Goal: Task Accomplishment & Management: Use online tool/utility

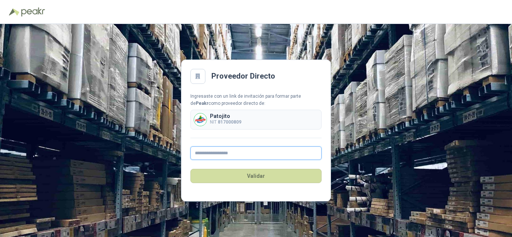
click at [299, 155] on input "text" at bounding box center [256, 154] width 131 height 14
type input "**********"
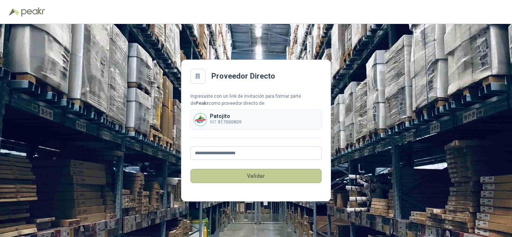
click at [260, 180] on button "Validar" at bounding box center [256, 176] width 131 height 14
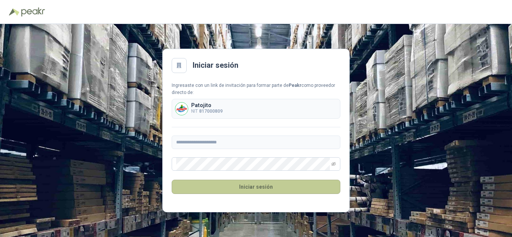
click at [252, 185] on button "Iniciar sesión" at bounding box center [256, 187] width 169 height 14
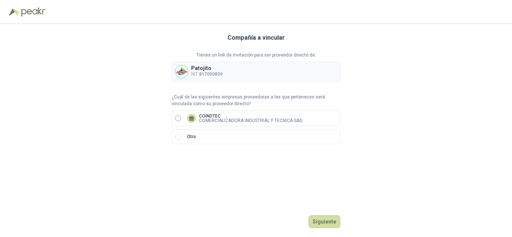
click at [175, 114] on label "COINDTEC COMERCIALIZADORA INDUSTRIAL Y TECNICA SAS" at bounding box center [256, 119] width 169 height 16
click at [334, 222] on button "Siguiente" at bounding box center [325, 222] width 32 height 13
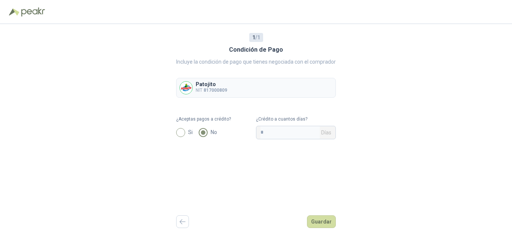
click at [186, 133] on span "Si" at bounding box center [190, 132] width 11 height 8
click at [308, 134] on input "*" at bounding box center [290, 132] width 59 height 13
type input "**"
click at [329, 220] on button "Guardar" at bounding box center [321, 222] width 29 height 13
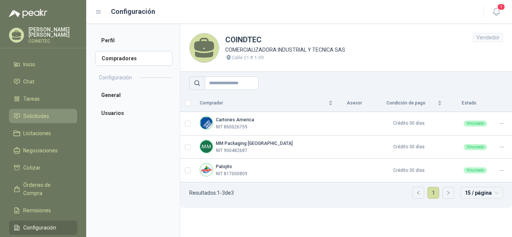
click at [39, 109] on link "Solicitudes" at bounding box center [43, 116] width 68 height 14
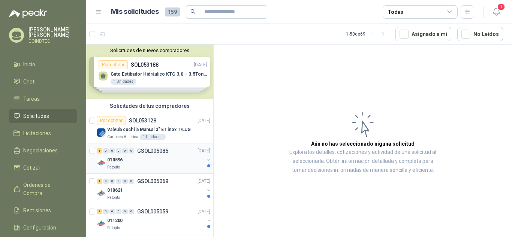
click at [158, 162] on div "010596" at bounding box center [155, 160] width 97 height 9
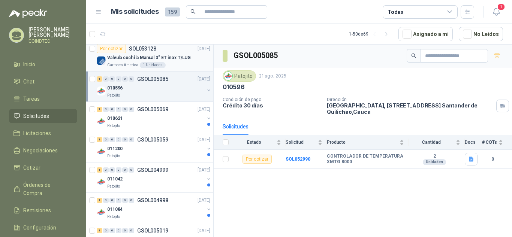
scroll to position [75, 0]
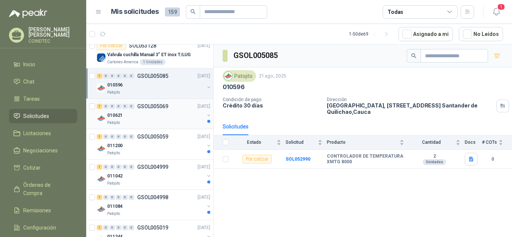
click at [158, 114] on div "010621" at bounding box center [155, 115] width 97 height 9
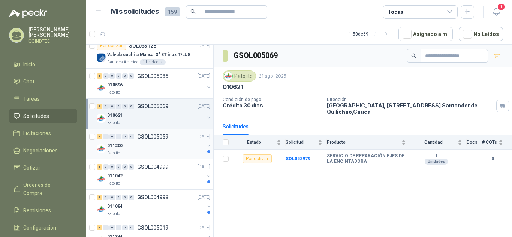
click at [159, 148] on div "011200" at bounding box center [155, 145] width 97 height 9
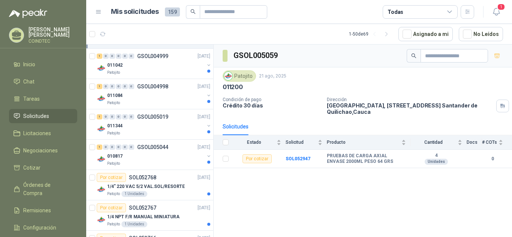
scroll to position [188, 0]
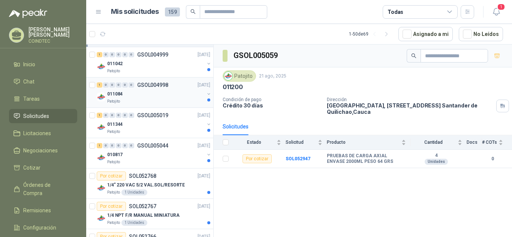
click at [155, 97] on div "011084" at bounding box center [155, 94] width 97 height 9
click at [152, 68] on div "011042" at bounding box center [155, 63] width 97 height 9
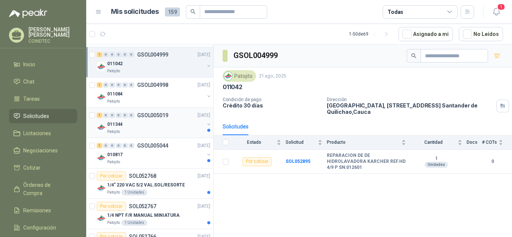
scroll to position [225, 0]
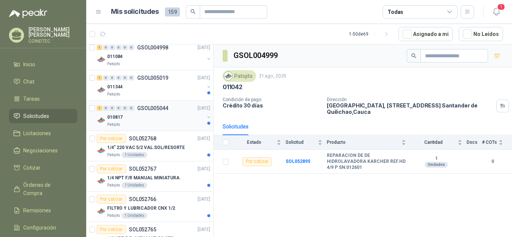
click at [169, 113] on div "1 0 0 0 0 0 GSOL005044 [DATE]" at bounding box center [154, 108] width 115 height 9
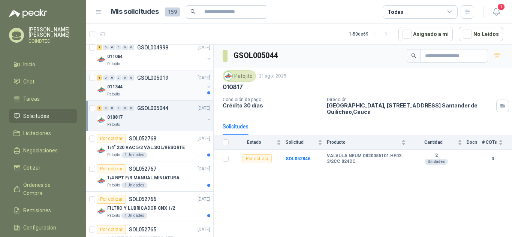
click at [174, 89] on div "011344" at bounding box center [155, 87] width 97 height 9
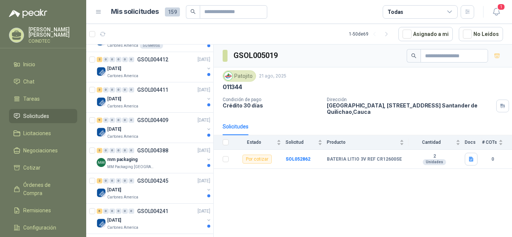
scroll to position [1140, 0]
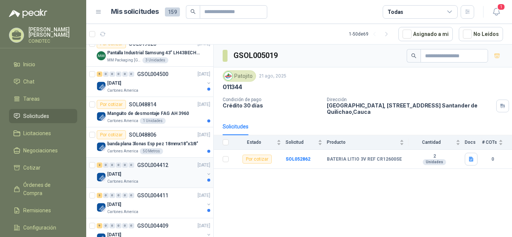
click at [178, 174] on div "[DATE]" at bounding box center [155, 174] width 97 height 9
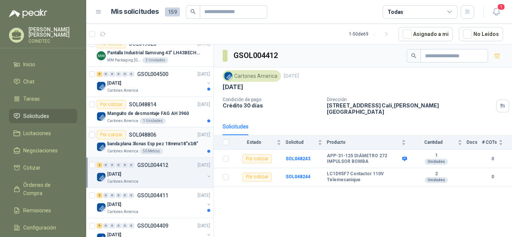
click at [185, 146] on p "banda plana 3lonas Esp pez 18mmx18”x3/8"" at bounding box center [152, 144] width 91 height 7
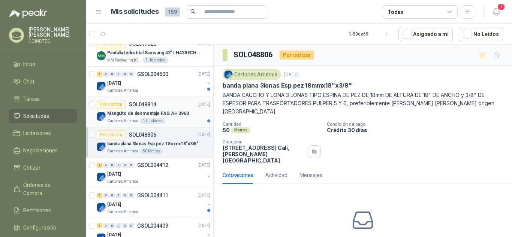
click at [177, 117] on p "Manguito de desmontaje FAG AH 3960" at bounding box center [148, 113] width 82 height 7
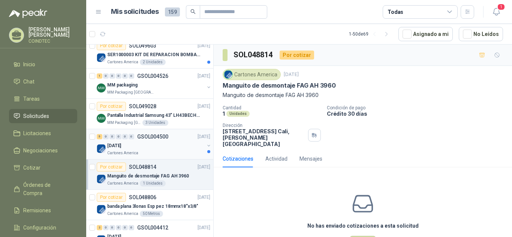
scroll to position [1065, 0]
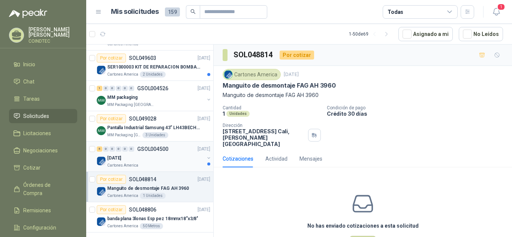
click at [181, 159] on div "[DATE]" at bounding box center [155, 158] width 97 height 9
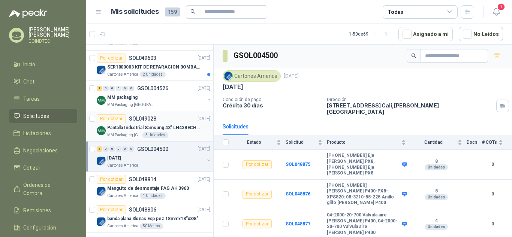
click at [187, 129] on p "Pantalla Industrial Samsung 43” LH43BECHLGKXZL BE43C-H" at bounding box center [153, 128] width 93 height 7
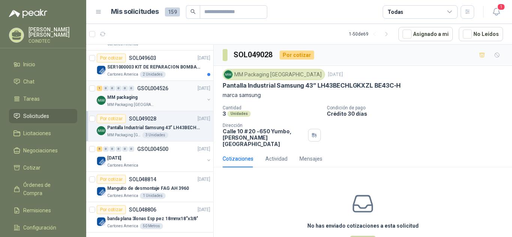
click at [177, 99] on div "MM packaging" at bounding box center [155, 97] width 97 height 9
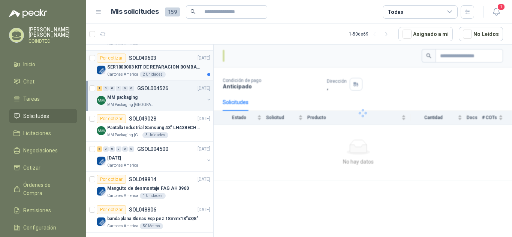
scroll to position [990, 0]
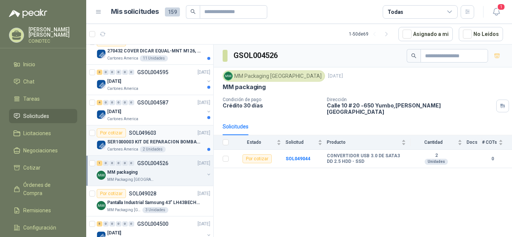
click at [187, 146] on div "SER1000003 KIT DE REPARACION BOMBA WILDEN" at bounding box center [158, 142] width 103 height 9
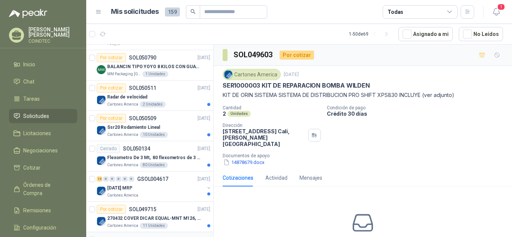
scroll to position [765, 0]
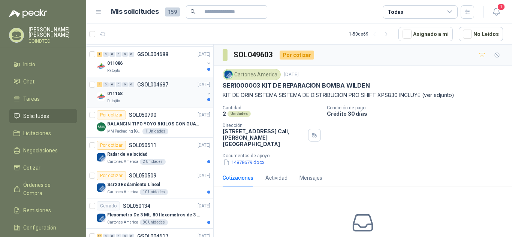
click at [176, 96] on div "011158" at bounding box center [155, 93] width 97 height 9
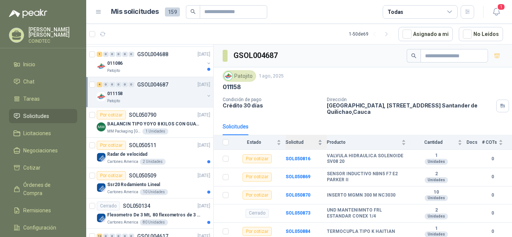
scroll to position [1, 0]
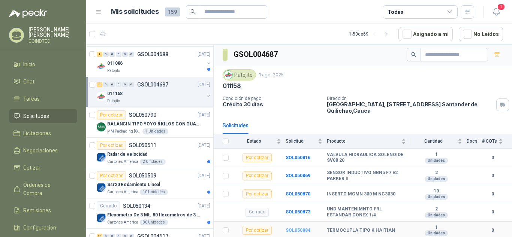
click at [302, 230] on b "SOL050884" at bounding box center [298, 230] width 25 height 5
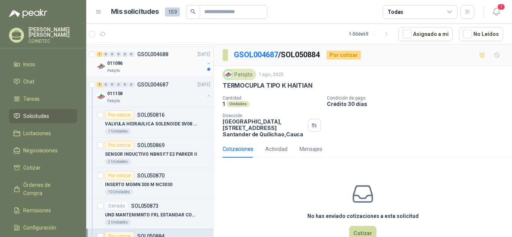
click at [167, 68] on div "Patojito" at bounding box center [155, 71] width 97 height 6
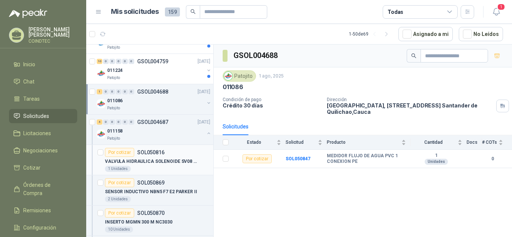
scroll to position [690, 0]
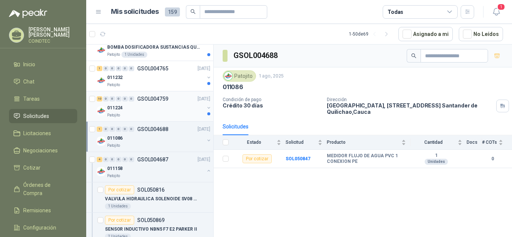
click at [157, 111] on div "011224" at bounding box center [155, 108] width 97 height 9
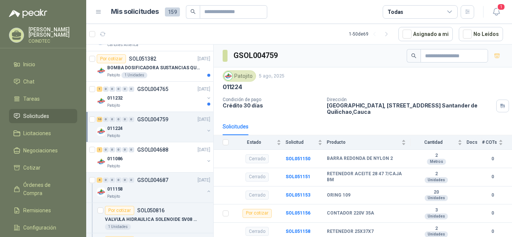
scroll to position [653, 0]
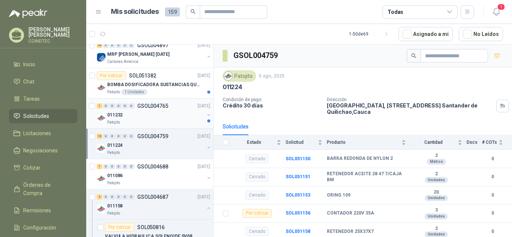
click at [157, 111] on div "011232" at bounding box center [155, 115] width 97 height 9
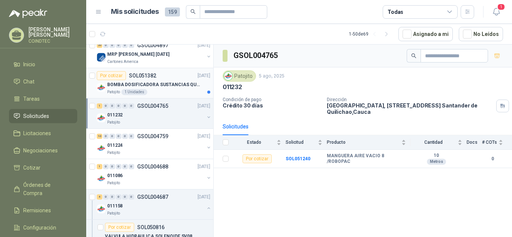
click at [182, 89] on div "BOMBA DOSIFICADORA SUSTANCIAS QUIMICAS" at bounding box center [158, 84] width 103 height 9
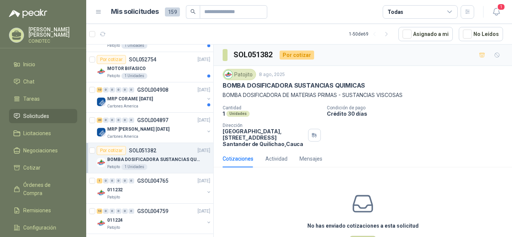
scroll to position [30, 0]
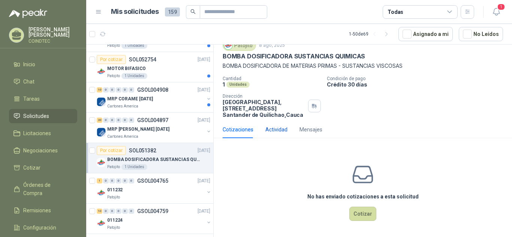
click at [277, 132] on div "Actividad" at bounding box center [277, 130] width 22 height 8
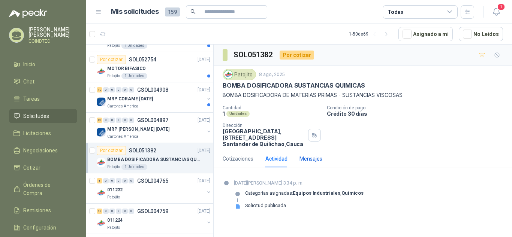
click at [305, 159] on div "Mensajes" at bounding box center [311, 159] width 23 height 8
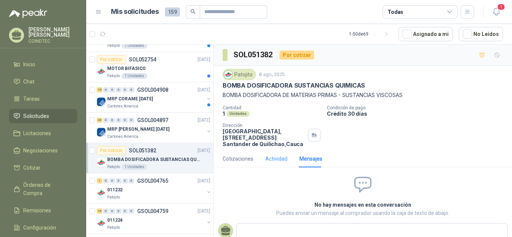
scroll to position [21, 0]
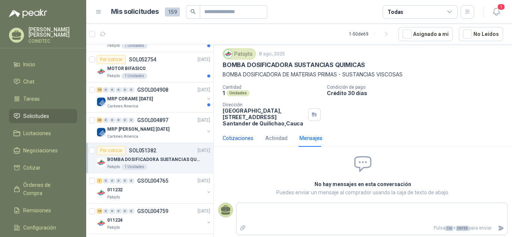
click at [234, 138] on div "Cotizaciones" at bounding box center [238, 138] width 31 height 8
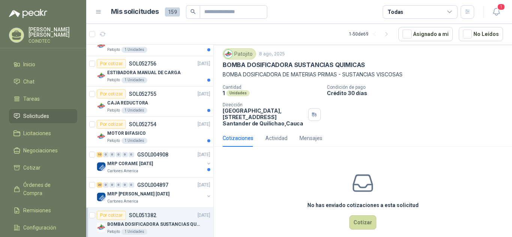
scroll to position [503, 0]
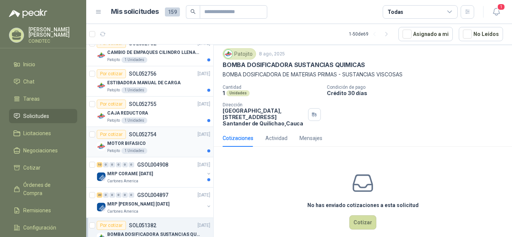
click at [182, 141] on div "MOTOR BIFASICO" at bounding box center [158, 143] width 103 height 9
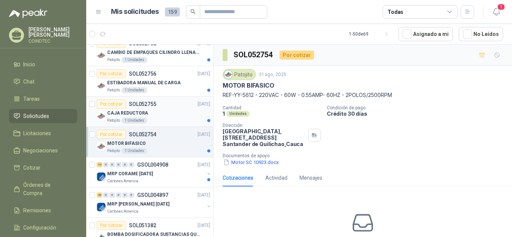
click at [177, 118] on div "Patojito 1 Unidades" at bounding box center [158, 121] width 103 height 6
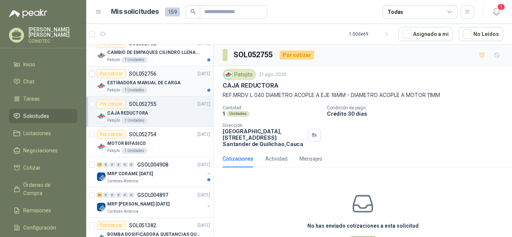
click at [174, 80] on p "ESTIBADORA MANUAL DE CARGA" at bounding box center [144, 83] width 74 height 7
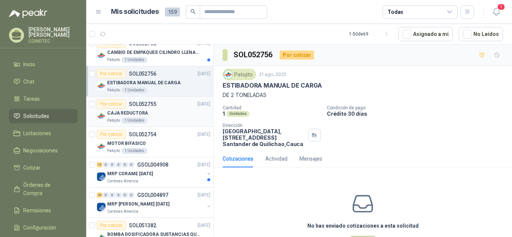
scroll to position [465, 0]
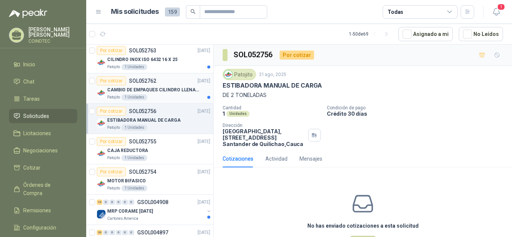
click at [181, 89] on p "CAMBIO DE EMPAQUES CILINDRO LLENADORA MANUALNUAL" at bounding box center [153, 90] width 93 height 7
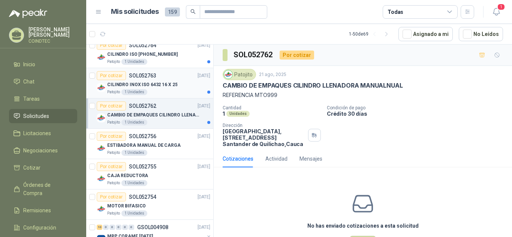
scroll to position [428, 0]
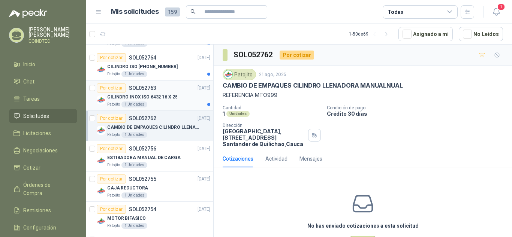
click at [170, 94] on p "CILINDRO INOX ISO 6432 16 X 25" at bounding box center [142, 97] width 70 height 7
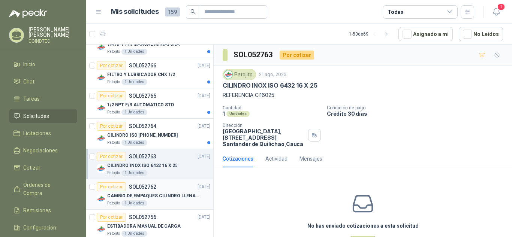
scroll to position [353, 0]
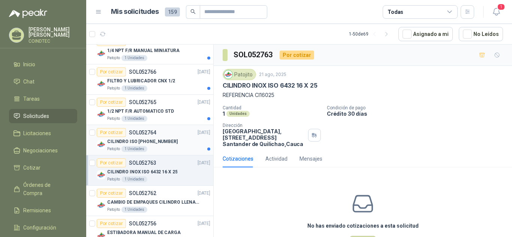
click at [176, 140] on div "CILINDRO ISO [PHONE_NUMBER]" at bounding box center [158, 141] width 103 height 9
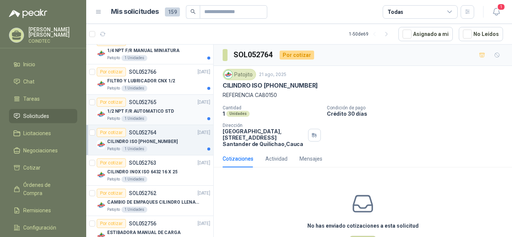
click at [177, 109] on div "1/2 NPT F/R AUTOMATICO STD" at bounding box center [158, 111] width 103 height 9
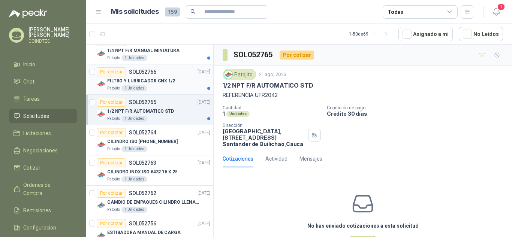
click at [174, 88] on div "Patojito 1 Unidades" at bounding box center [158, 89] width 103 height 6
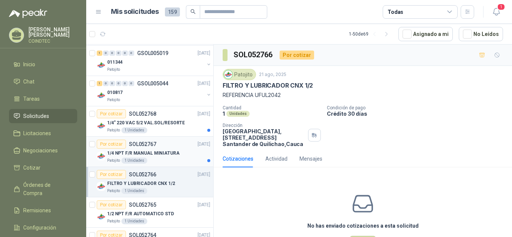
scroll to position [240, 0]
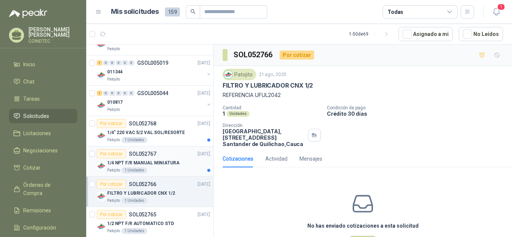
click at [183, 161] on div "1/4 NPT F/R MANUAL MINIATURA" at bounding box center [158, 163] width 103 height 9
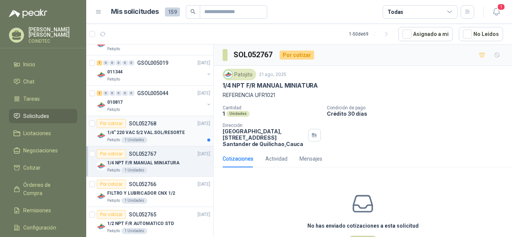
click at [173, 127] on div "Por cotizar SOL052768 [DATE]" at bounding box center [154, 123] width 114 height 9
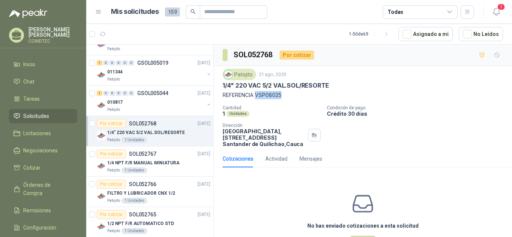
drag, startPoint x: 283, startPoint y: 94, endPoint x: 257, endPoint y: 94, distance: 25.9
click at [257, 94] on p "REFERENCIA VSP08025" at bounding box center [363, 95] width 281 height 8
copy p "VSP08025"
